Goal: Navigation & Orientation: Find specific page/section

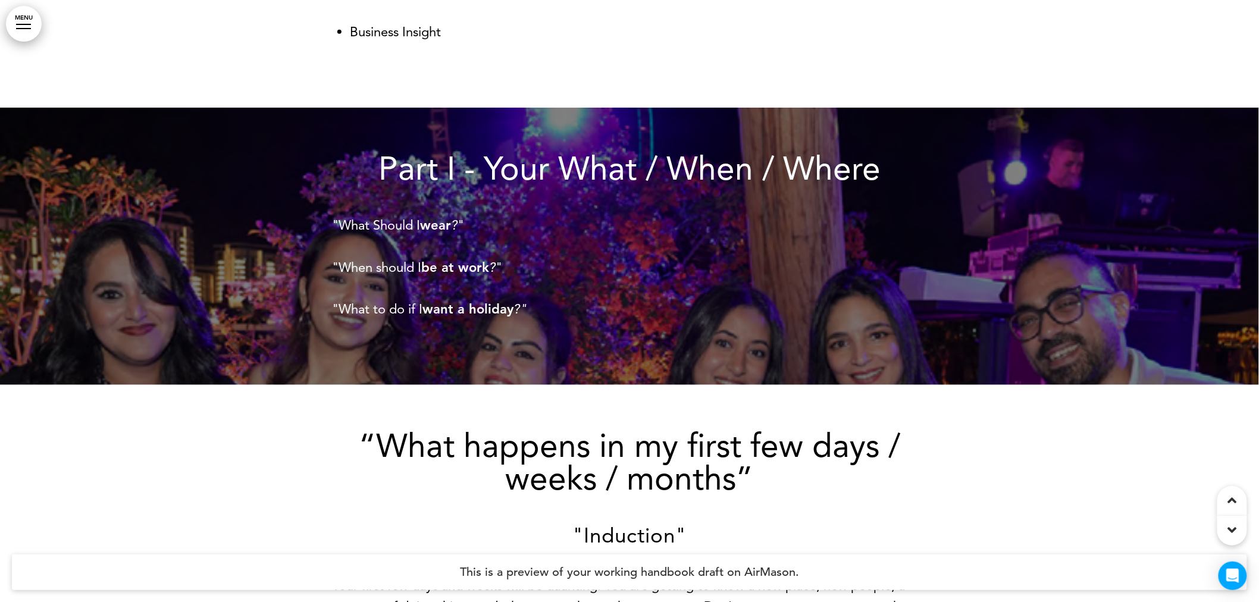
scroll to position [4100, 0]
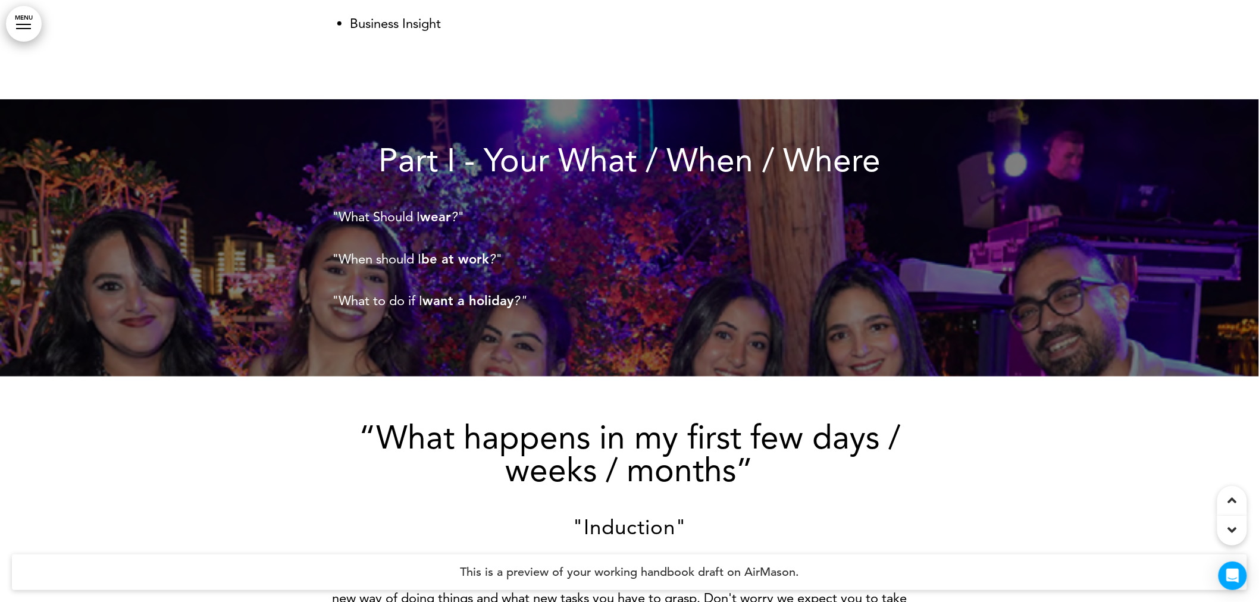
click at [226, 205] on div at bounding box center [629, 237] width 1259 height 277
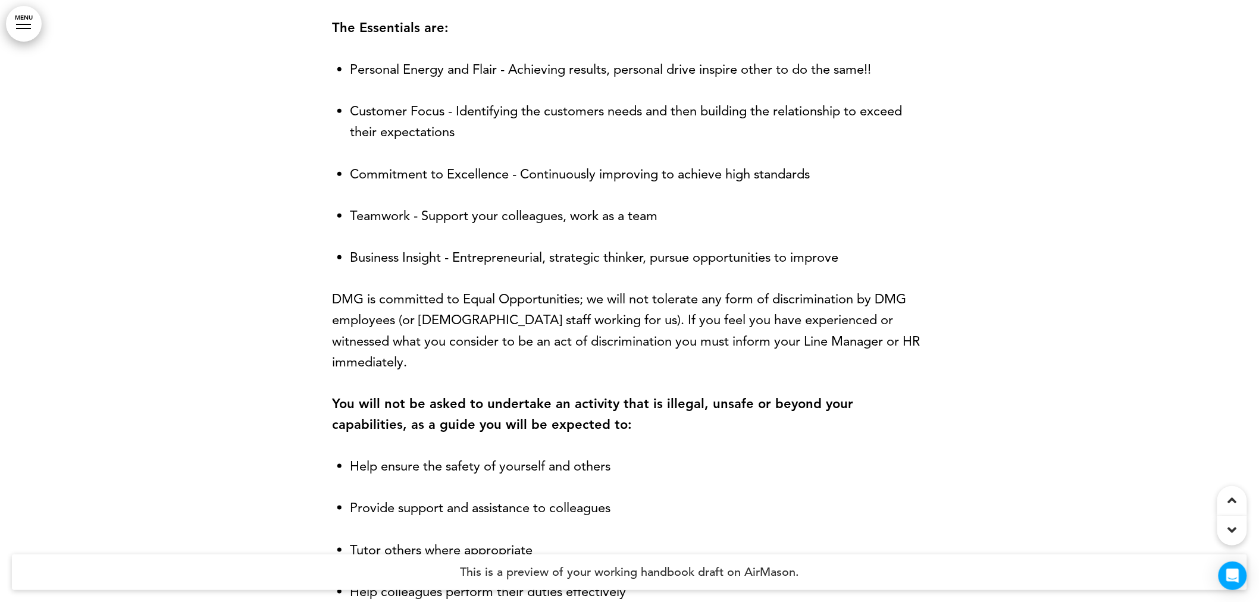
scroll to position [11639, 0]
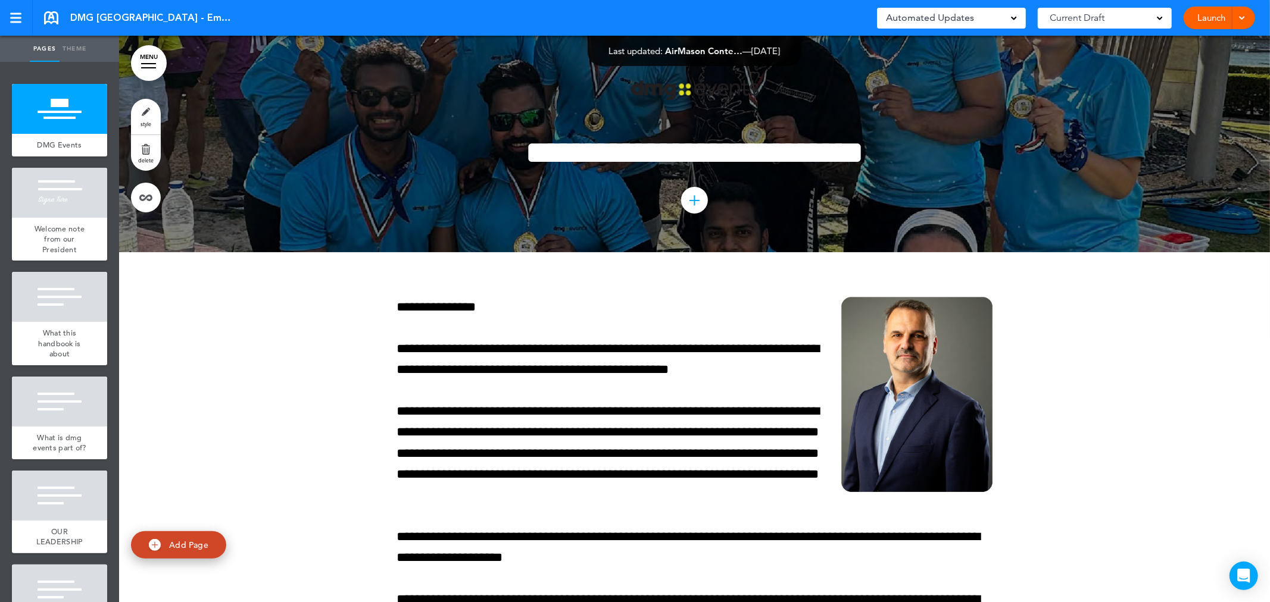
click at [239, 180] on div at bounding box center [694, 144] width 1151 height 217
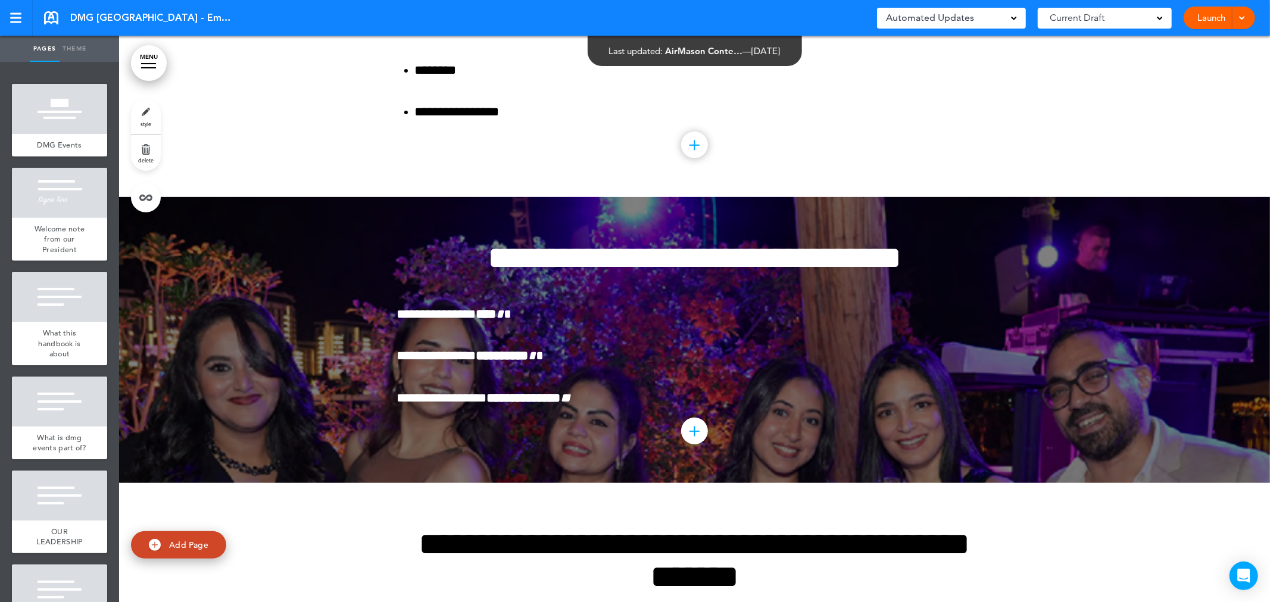
scroll to position [3968, 0]
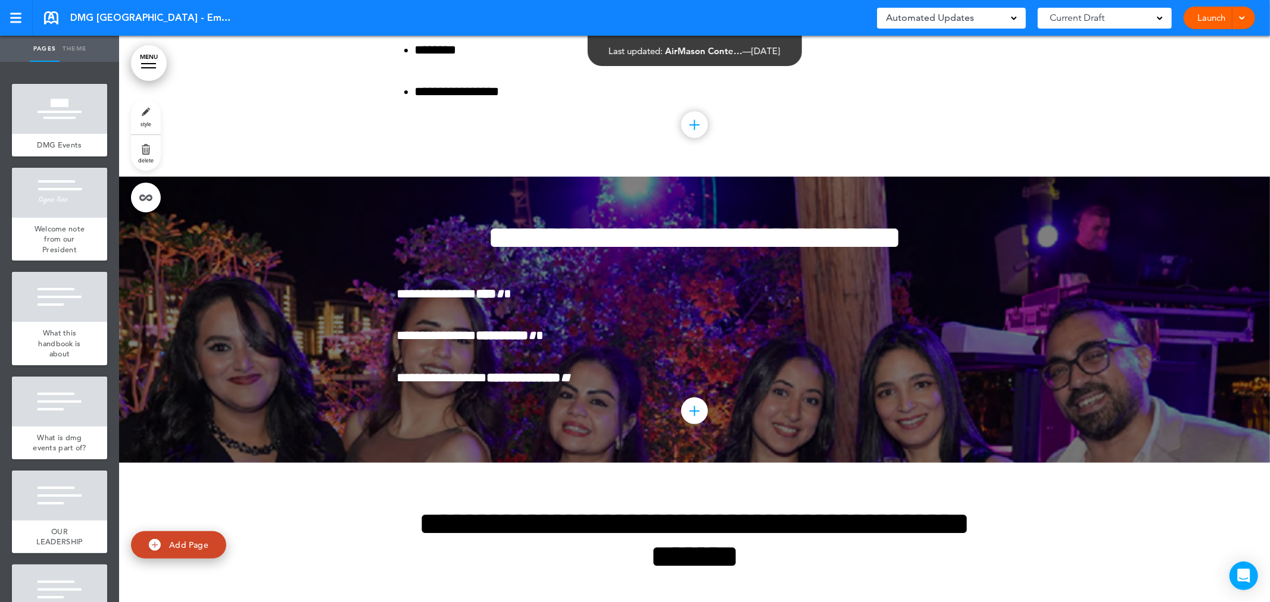
click at [251, 269] on div at bounding box center [694, 320] width 1151 height 286
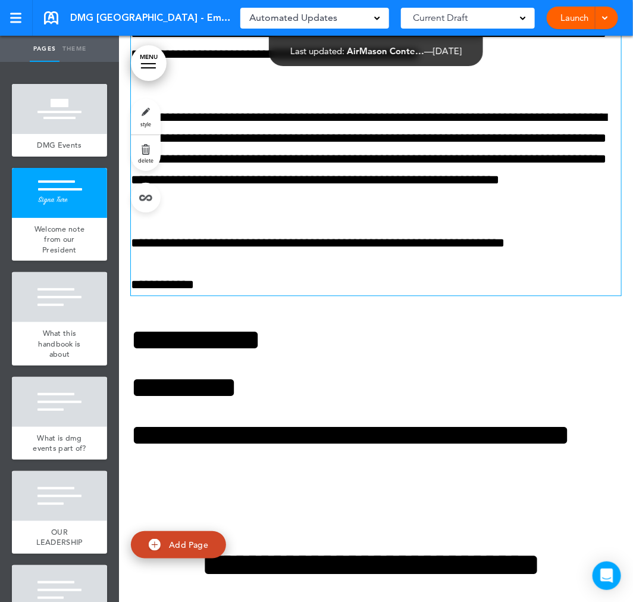
scroll to position [859, 0]
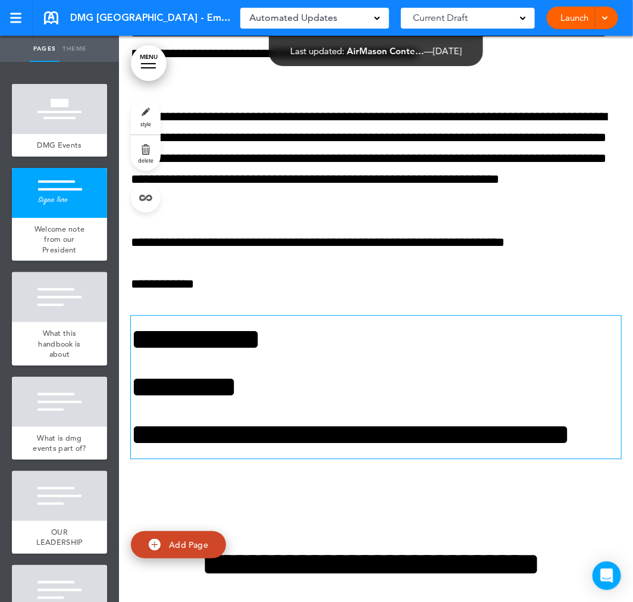
click at [177, 363] on p "**********" at bounding box center [371, 339] width 481 height 48
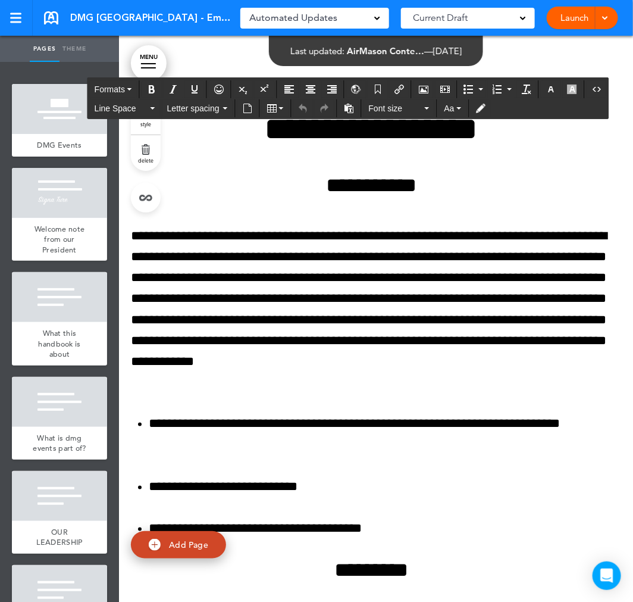
scroll to position [4629, 0]
